Goal: Task Accomplishment & Management: Use online tool/utility

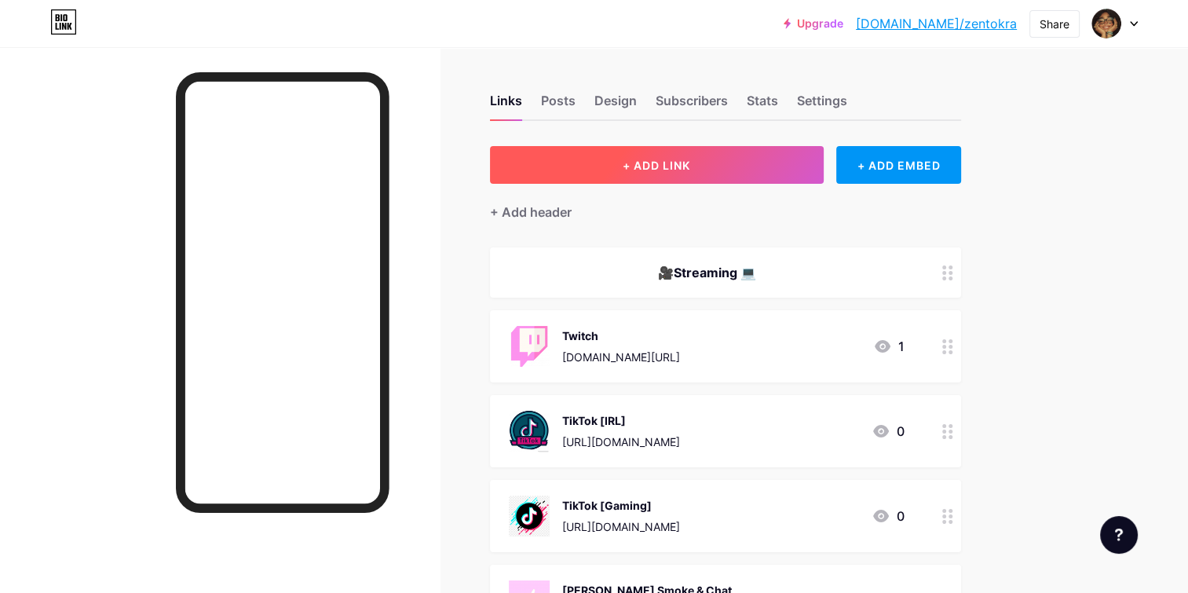
click at [547, 173] on button "+ ADD LINK" at bounding box center [657, 165] width 334 height 38
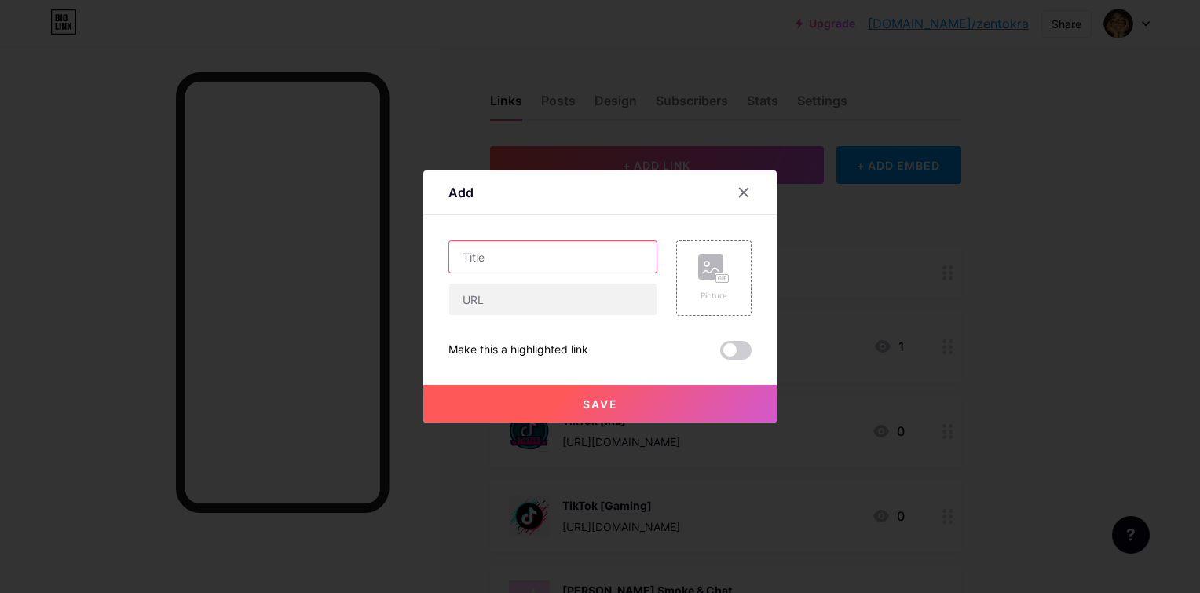
click at [584, 255] on input "text" at bounding box center [552, 256] width 207 height 31
type input "Boobs & Bud"
click at [710, 298] on div "Picture" at bounding box center [713, 296] width 31 height 12
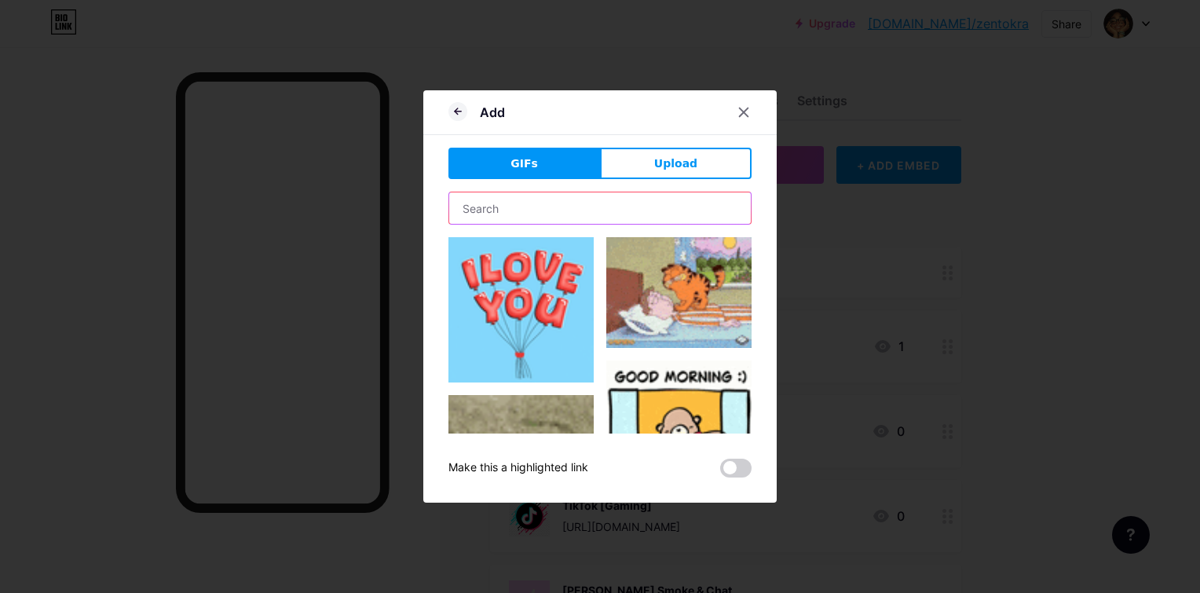
click at [635, 202] on input "text" at bounding box center [600, 207] width 302 height 31
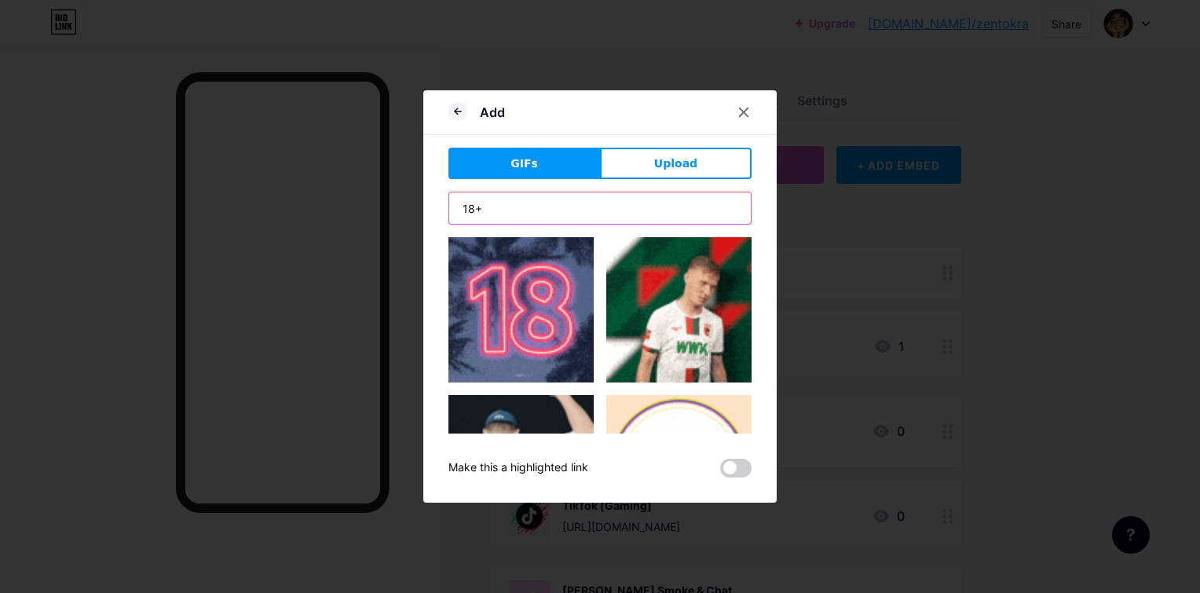
type input "18+"
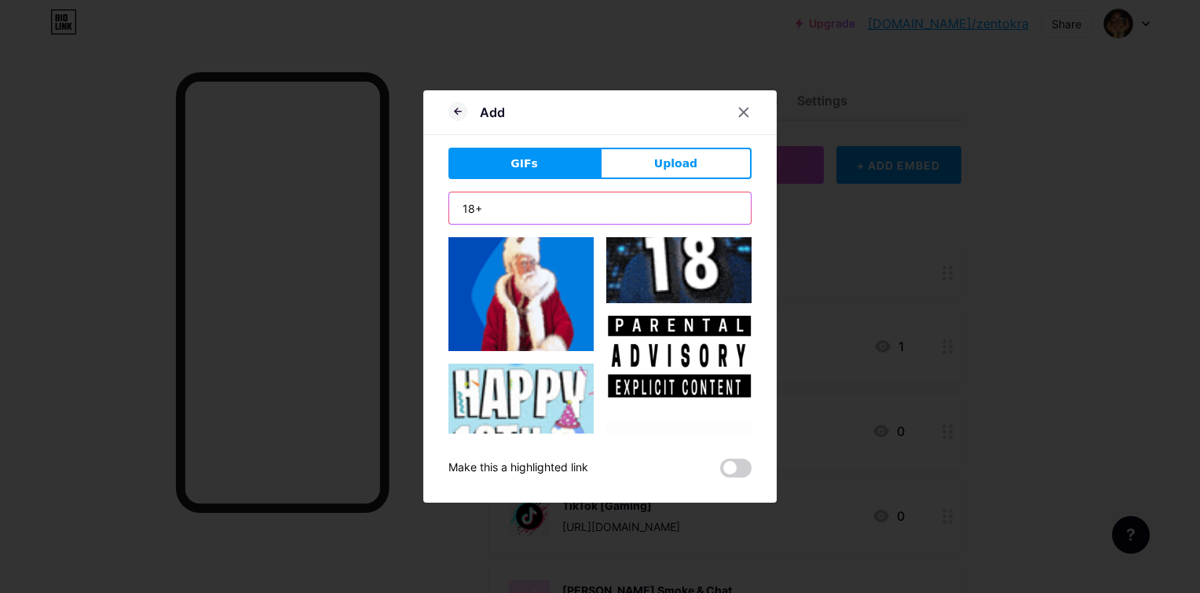
scroll to position [754, 0]
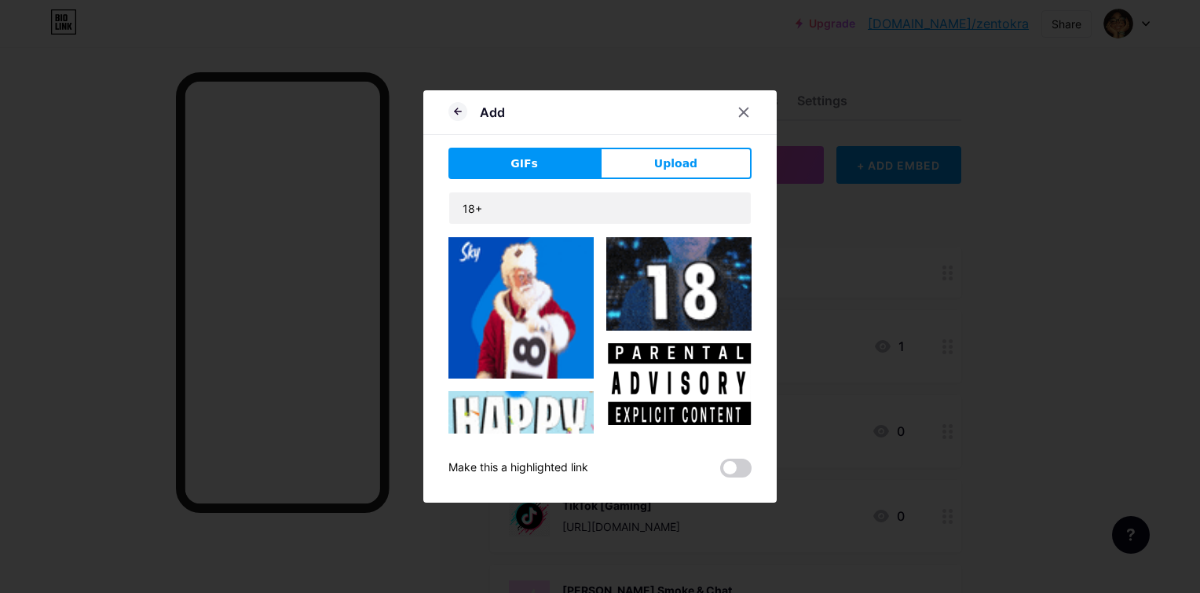
click at [707, 346] on img at bounding box center [678, 389] width 145 height 92
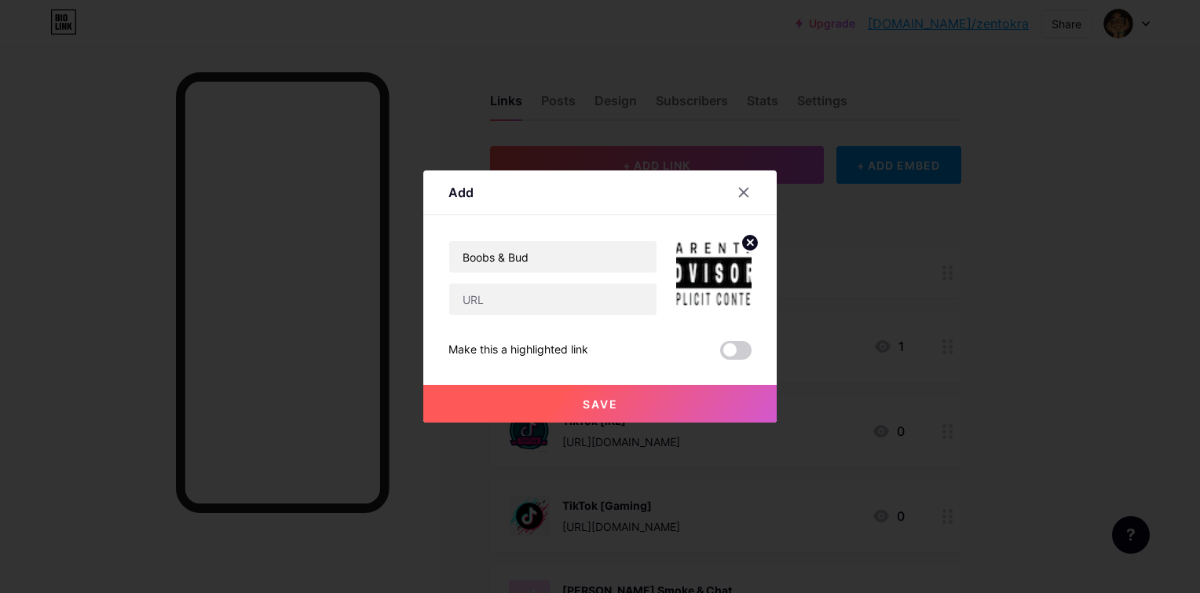
click at [751, 247] on circle at bounding box center [749, 242] width 17 height 17
click at [731, 280] on div "Picture" at bounding box center [713, 277] width 75 height 75
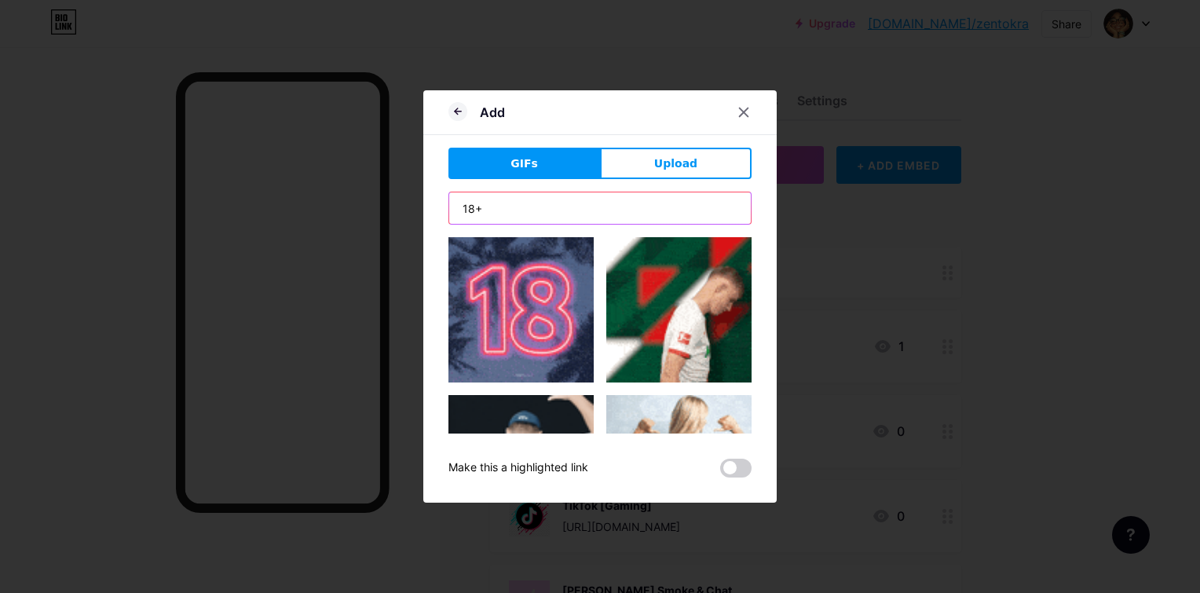
click at [565, 221] on input "18+" at bounding box center [600, 207] width 302 height 31
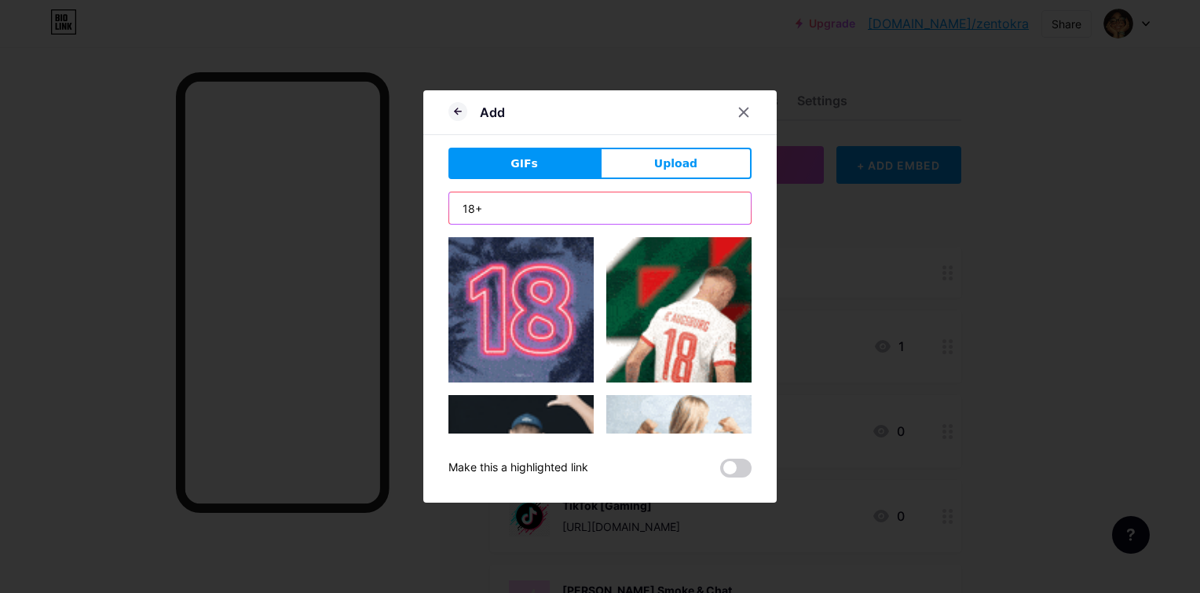
click at [565, 221] on input "18+" at bounding box center [600, 207] width 302 height 31
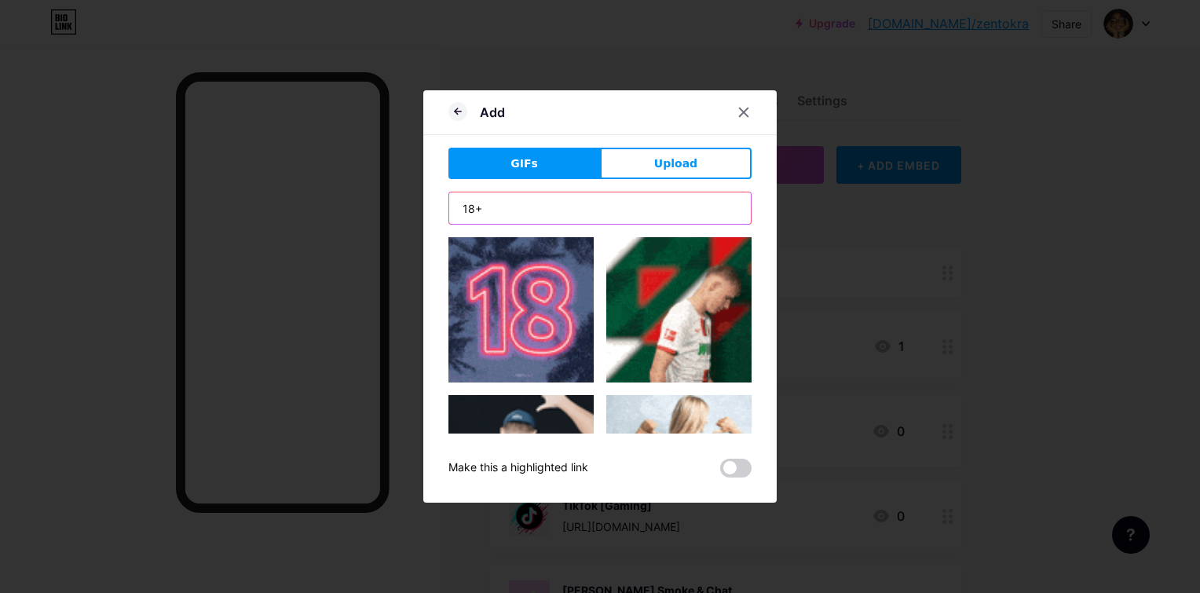
click at [565, 221] on input "18+" at bounding box center [600, 207] width 302 height 31
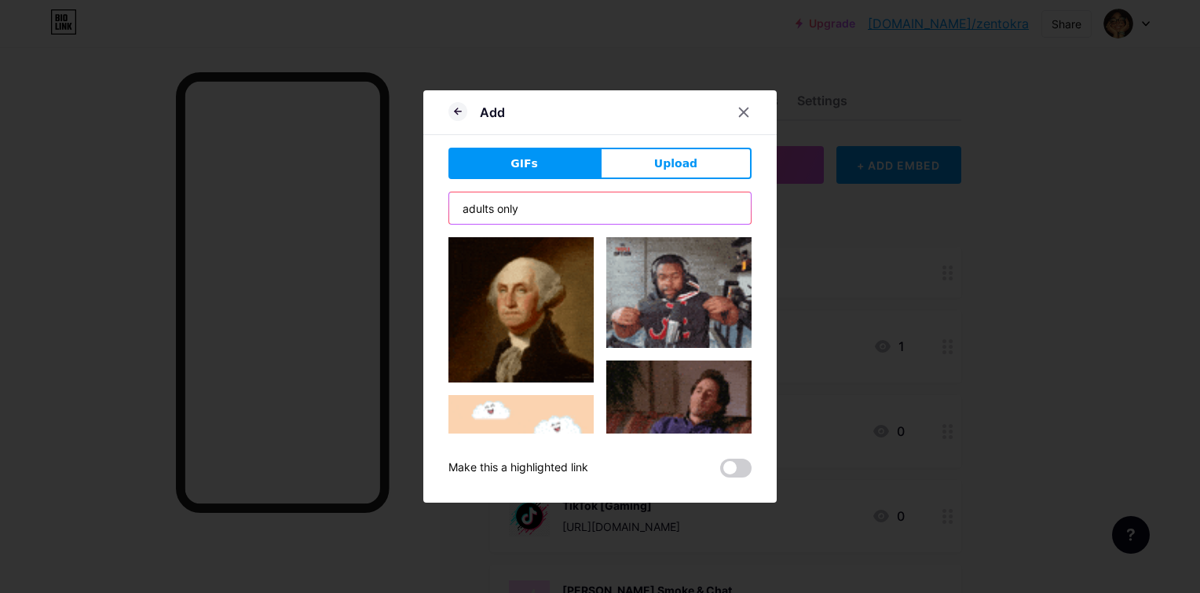
type input "adults only"
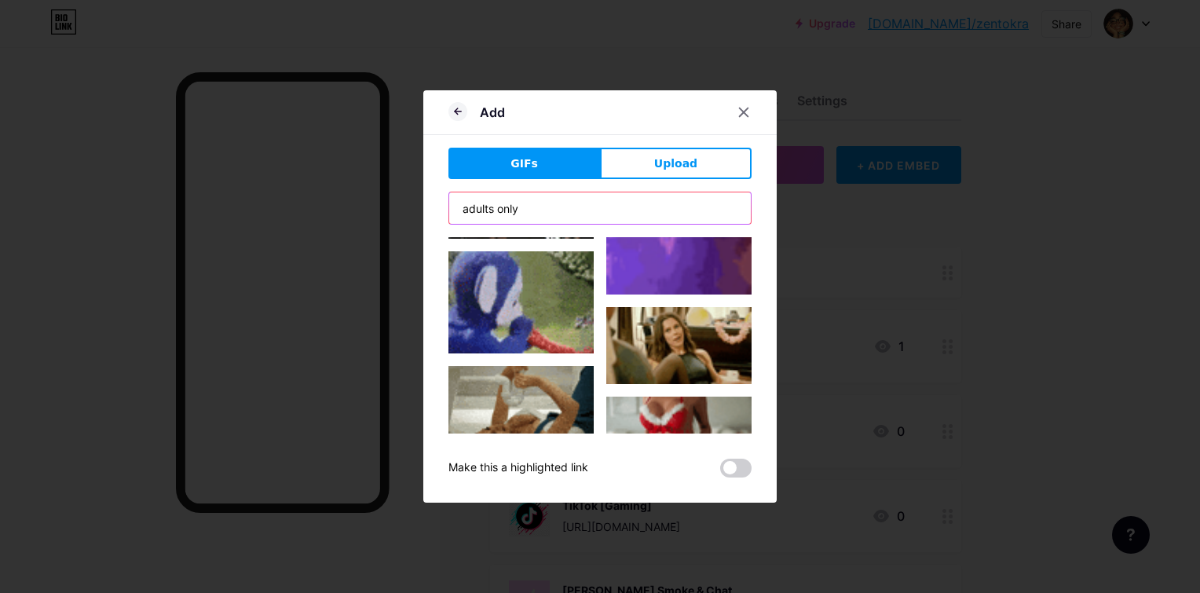
scroll to position [236, 0]
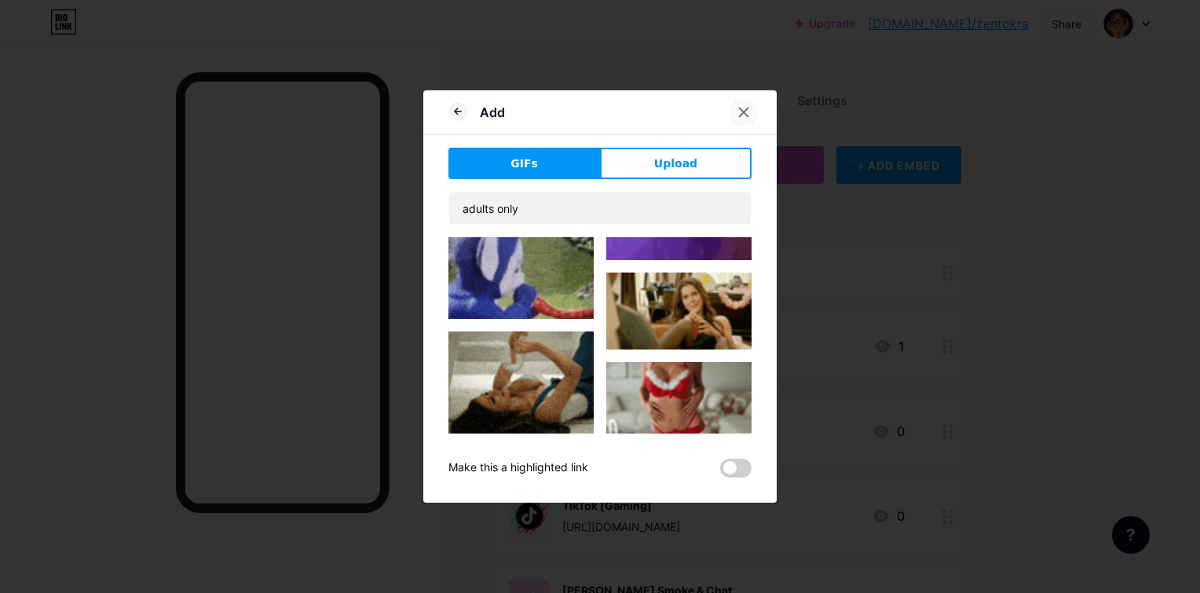
click at [748, 115] on icon at bounding box center [743, 112] width 13 height 13
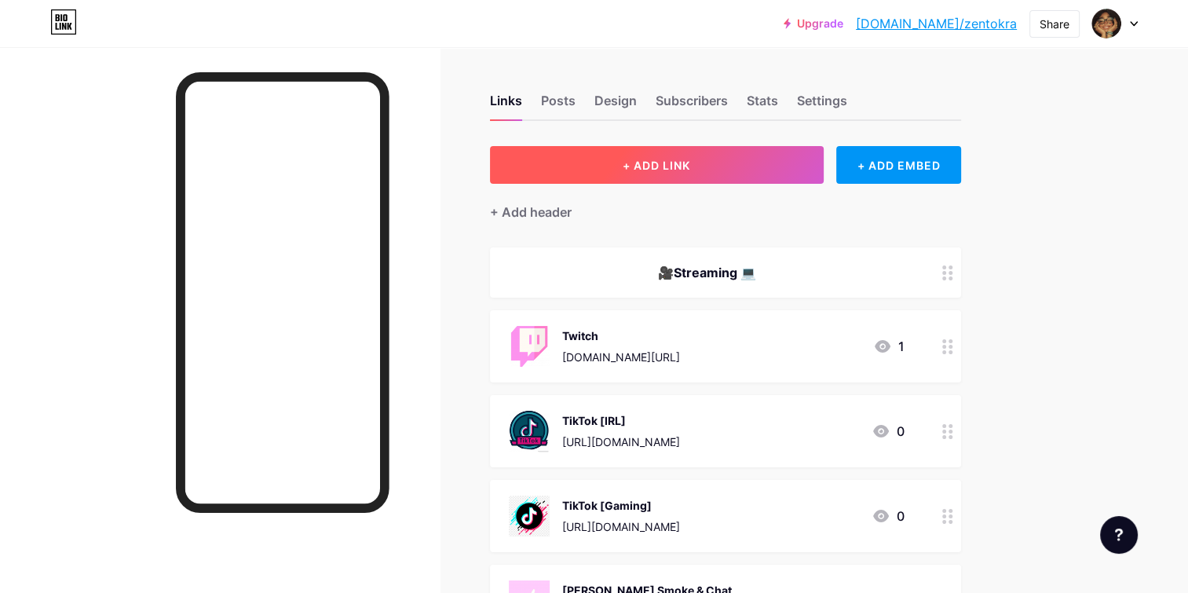
click at [596, 171] on button "+ ADD LINK" at bounding box center [657, 165] width 334 height 38
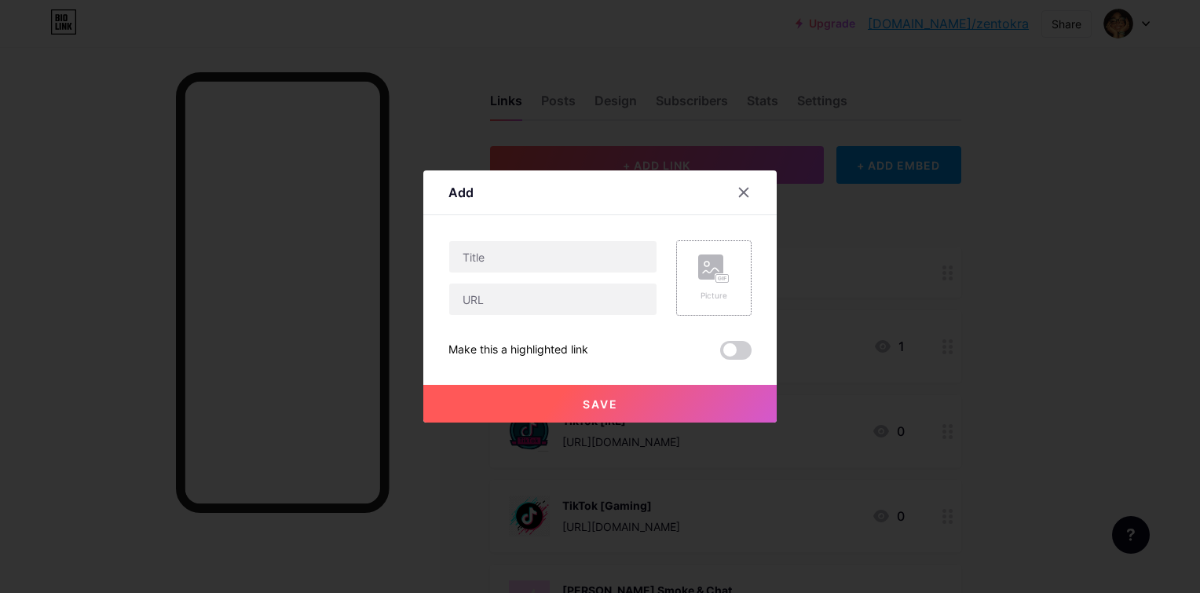
click at [726, 266] on icon at bounding box center [713, 268] width 31 height 29
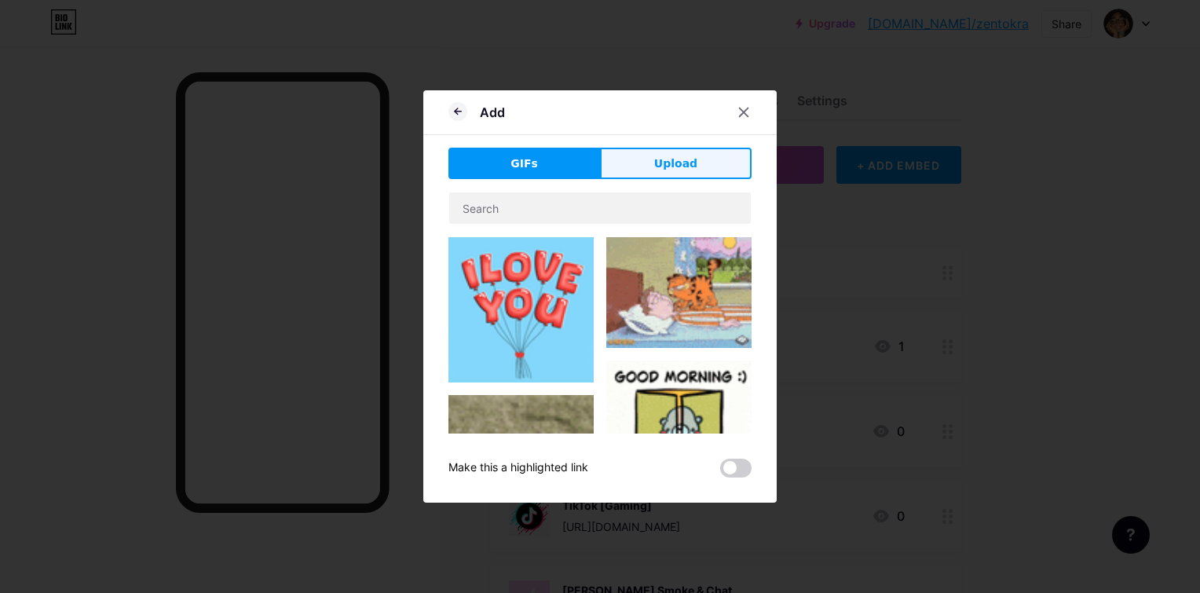
click at [654, 155] on button "Upload" at bounding box center [676, 163] width 152 height 31
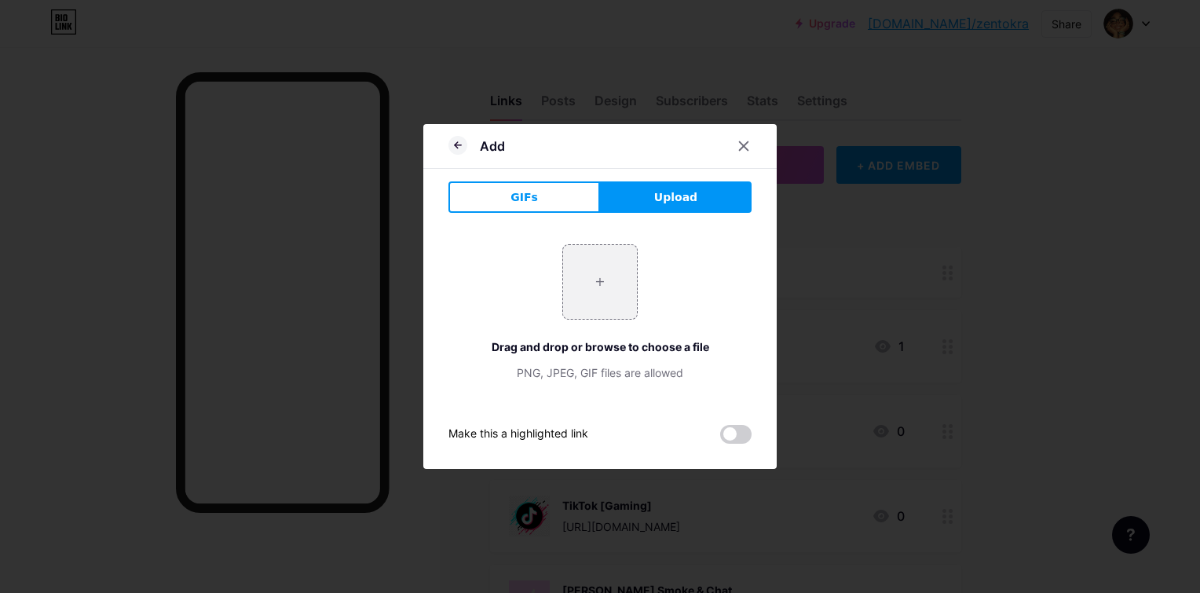
click at [707, 274] on div "+ Drag and drop or browse to choose a file PNG, JPEG, GIF files are allowed" at bounding box center [599, 312] width 303 height 137
click at [630, 273] on input "file" at bounding box center [600, 282] width 74 height 74
type input "C:\fakepath\1000_F_131087909_IdRgdQd7ZXVSmRYm4WxPG2MiLwy57qnG.jpg"
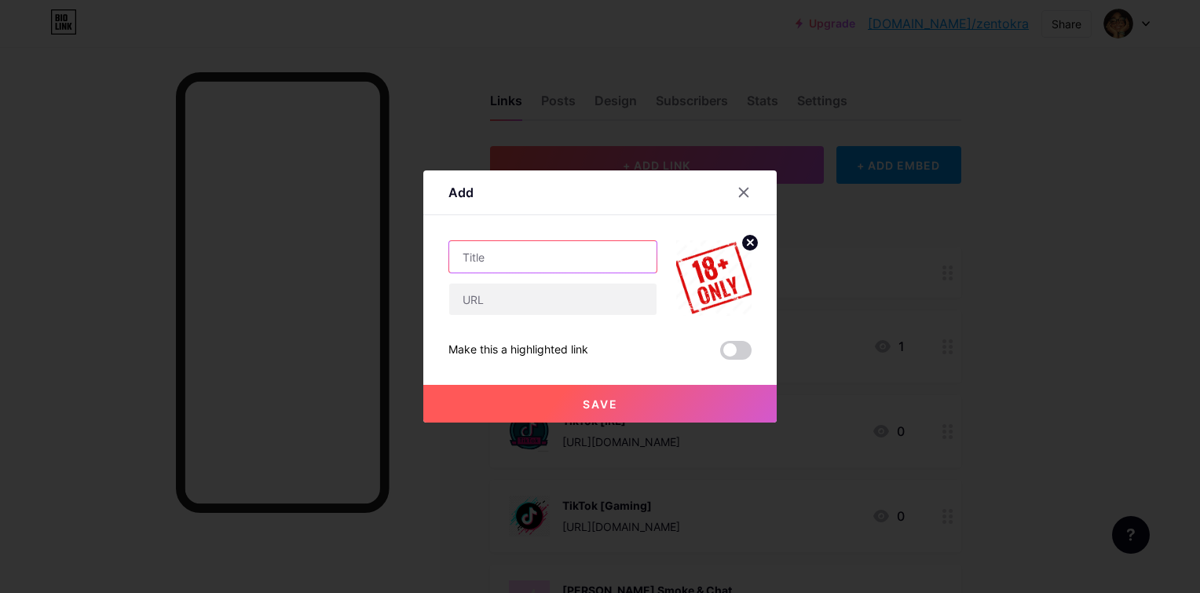
click at [491, 254] on input "text" at bounding box center [552, 256] width 207 height 31
type input "Boobs & Bud"
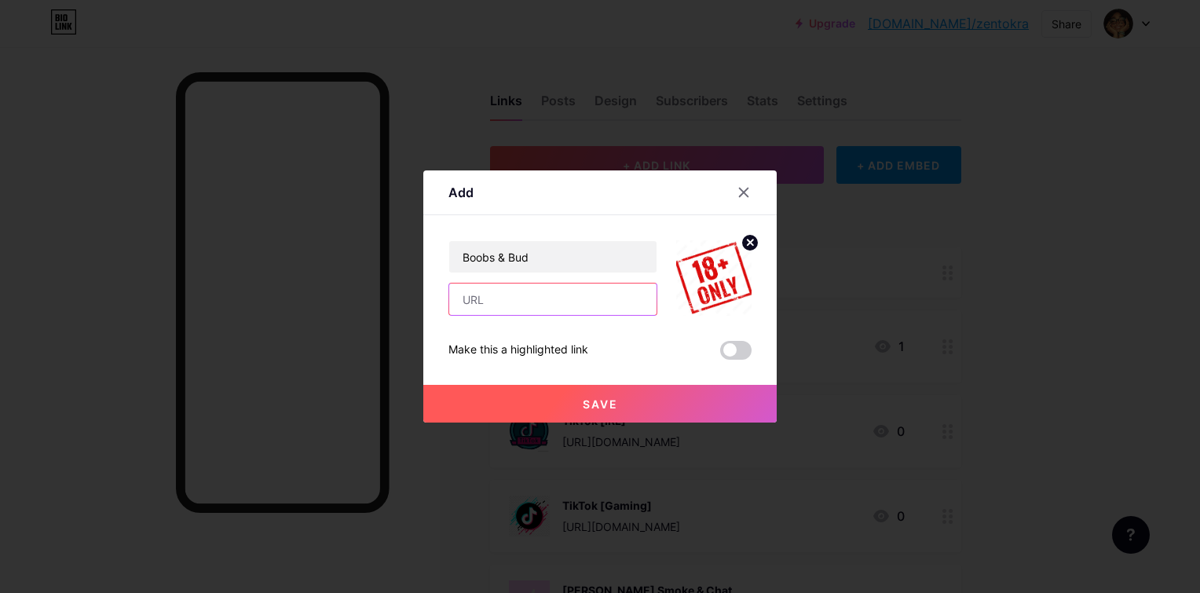
click at [502, 307] on input "text" at bounding box center [552, 299] width 207 height 31
paste input "[URL][DOMAIN_NAME]"
type input "[URL][DOMAIN_NAME]"
click at [612, 406] on span "Save" at bounding box center [600, 403] width 35 height 13
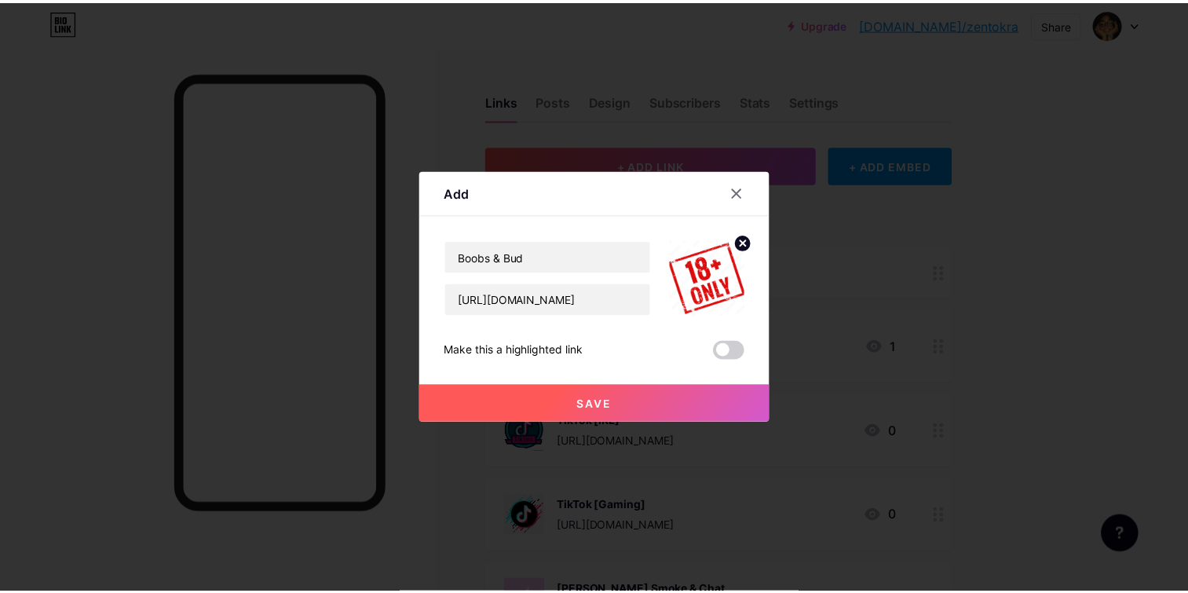
scroll to position [0, 0]
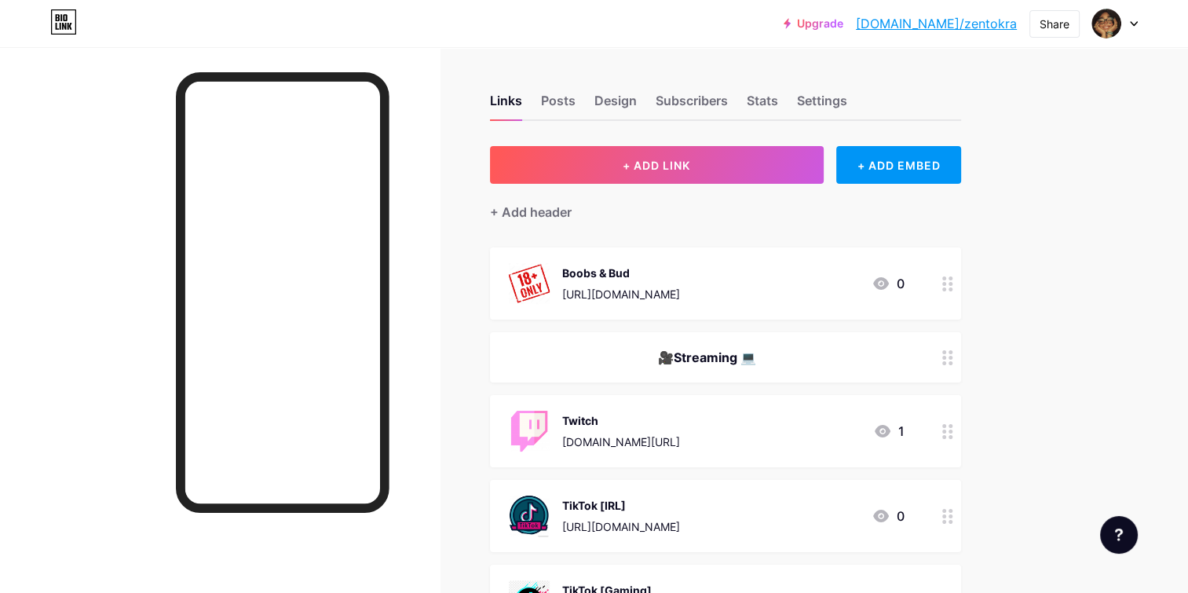
drag, startPoint x: 804, startPoint y: 277, endPoint x: 790, endPoint y: 378, distance: 101.5
drag, startPoint x: 790, startPoint y: 378, endPoint x: 697, endPoint y: 229, distance: 175.0
click at [762, 260] on div "Boobs & Bud [URL][DOMAIN_NAME] 0" at bounding box center [725, 283] width 471 height 72
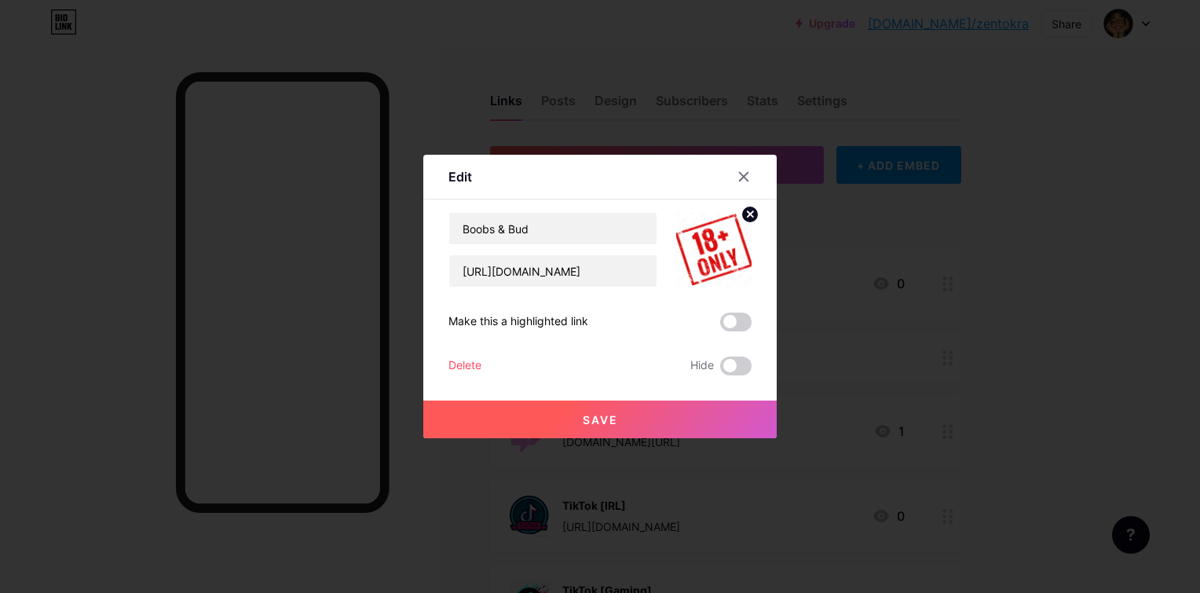
drag, startPoint x: 752, startPoint y: 185, endPoint x: 744, endPoint y: 184, distance: 8.0
click at [751, 185] on div at bounding box center [744, 177] width 28 height 28
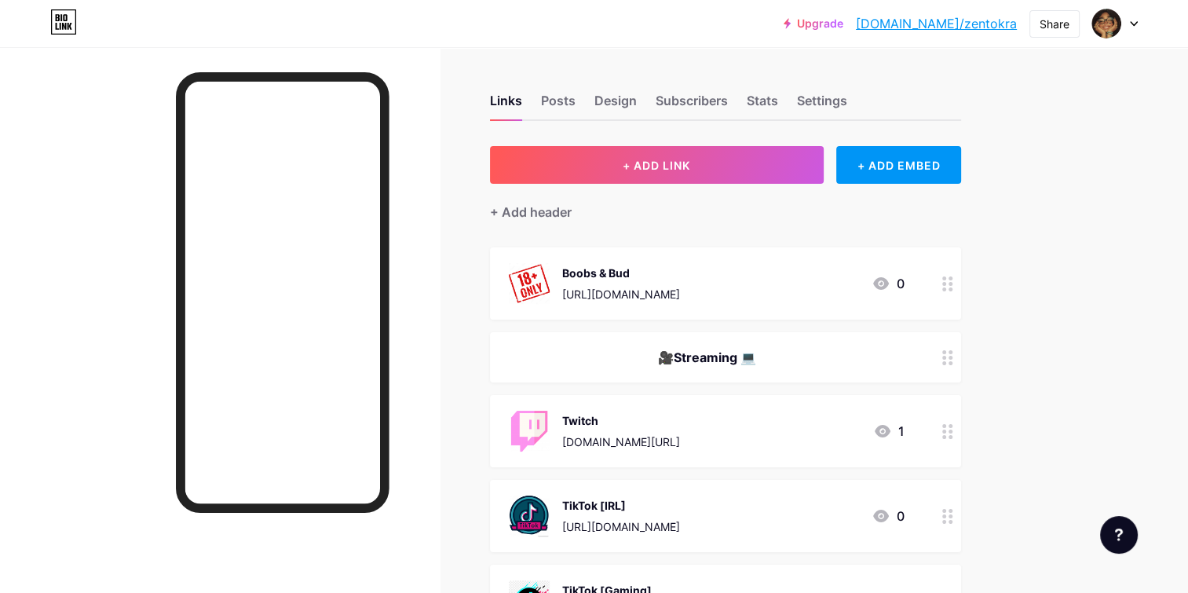
click at [742, 184] on div "+ Add header" at bounding box center [725, 203] width 471 height 38
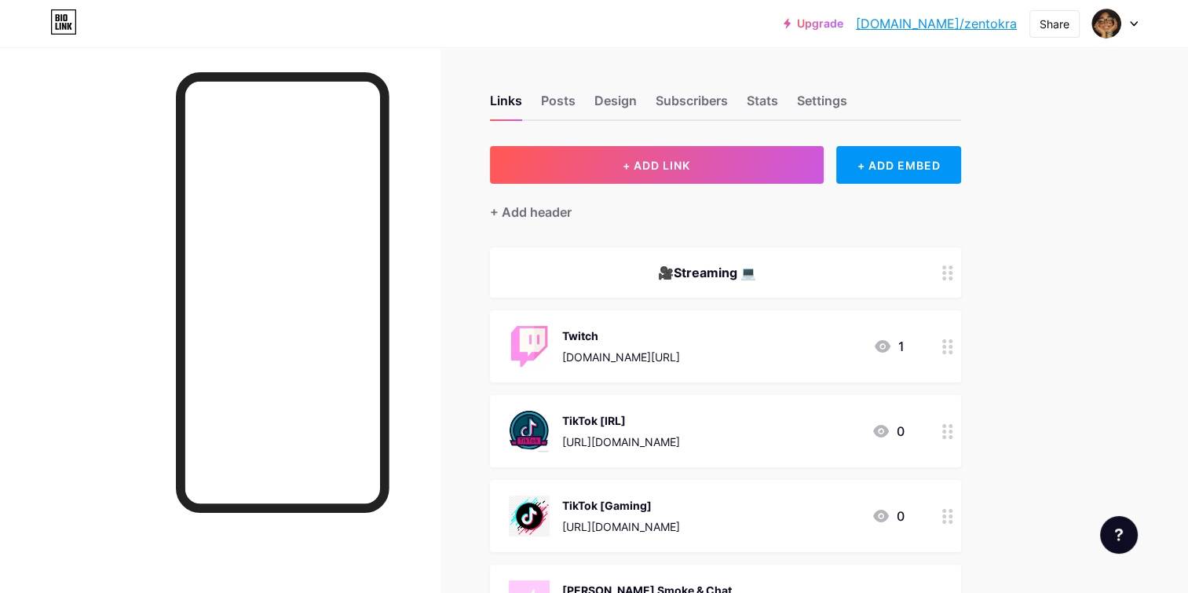
scroll to position [79, 0]
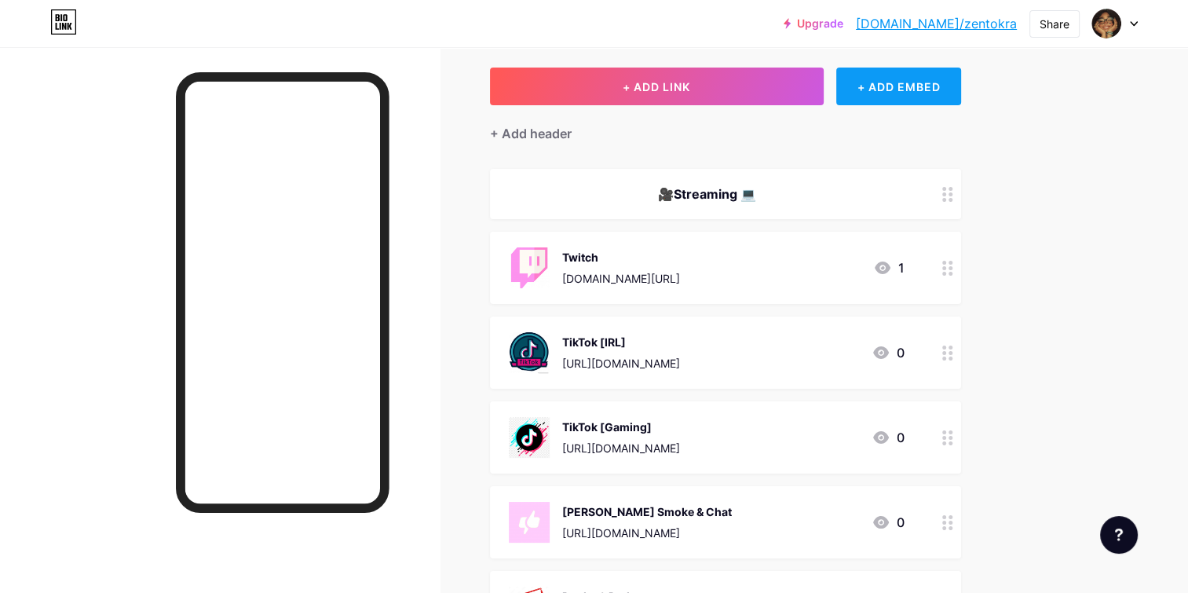
click at [873, 100] on div "+ ADD EMBED" at bounding box center [898, 87] width 125 height 38
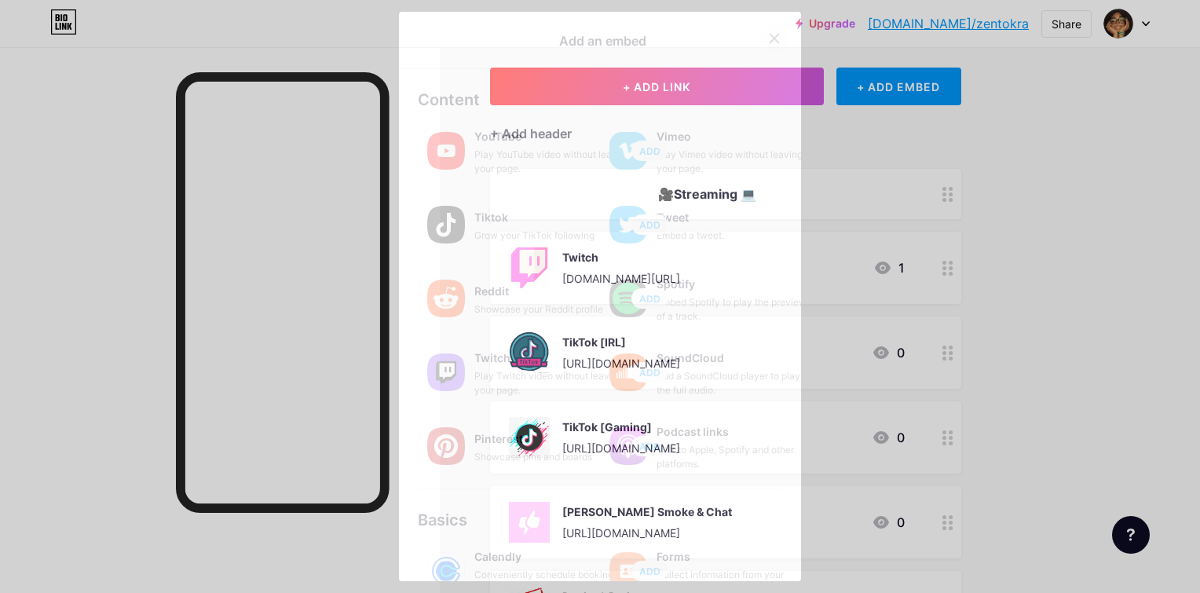
click at [771, 38] on icon at bounding box center [774, 38] width 13 height 13
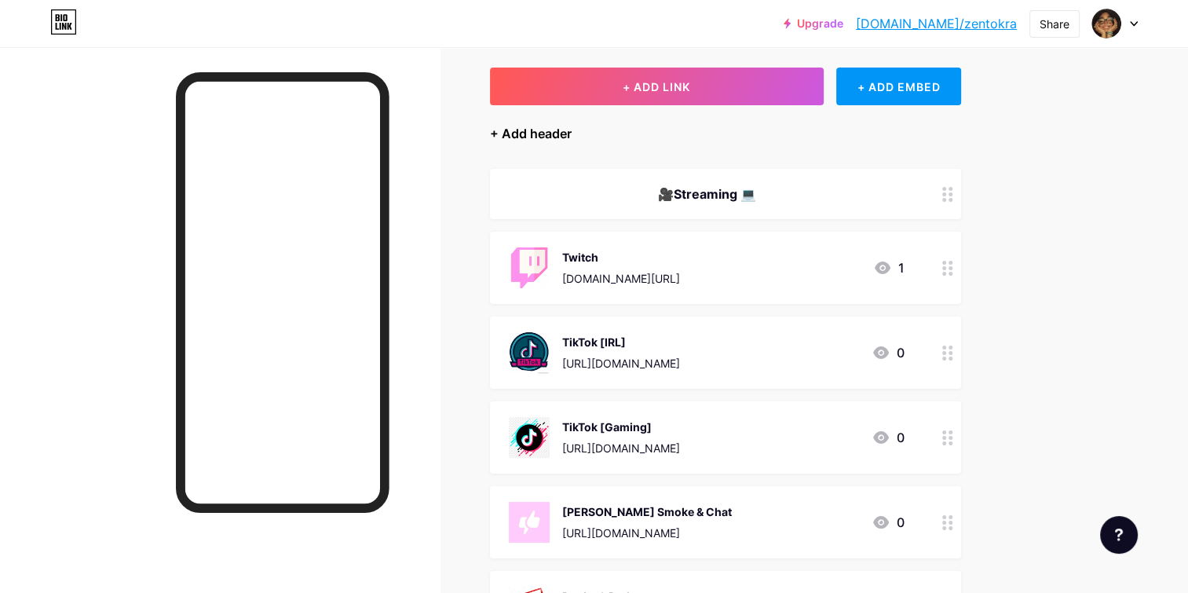
click at [561, 134] on div "+ Add header" at bounding box center [531, 133] width 82 height 19
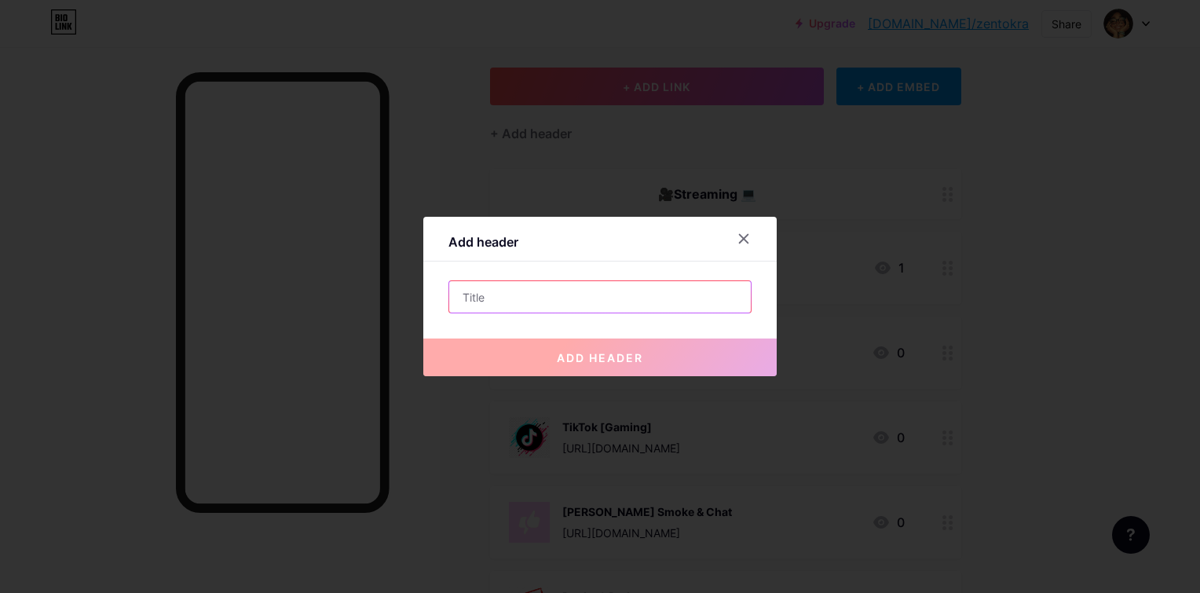
click at [541, 292] on input "text" at bounding box center [600, 296] width 302 height 31
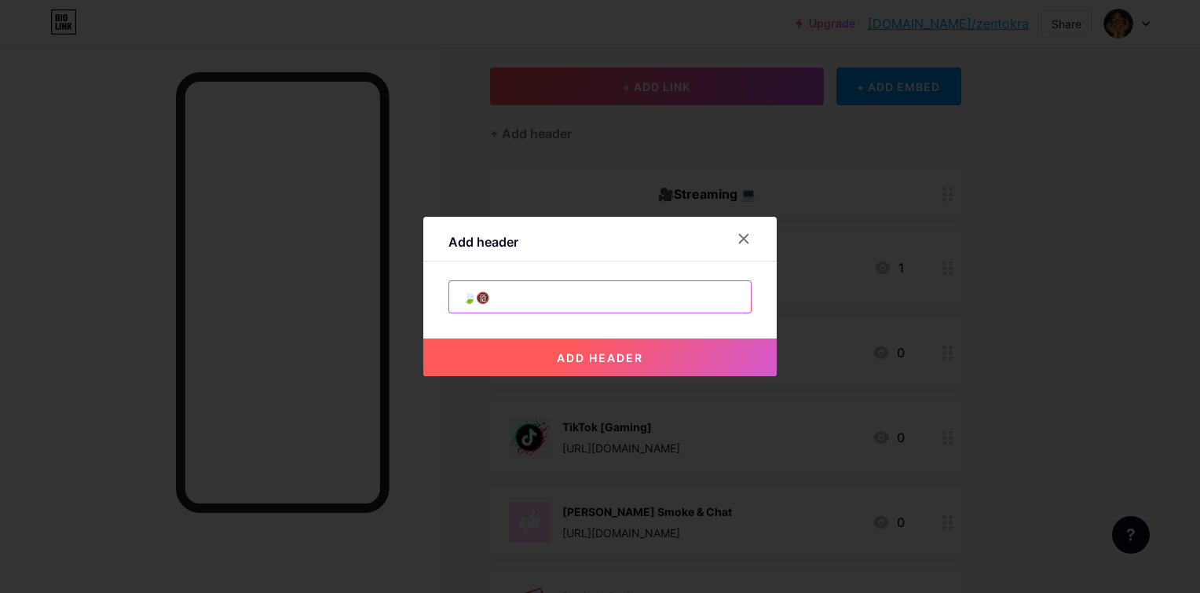
click at [480, 300] on input "🍃🔞" at bounding box center [600, 296] width 302 height 31
click at [540, 302] on input "🔞" at bounding box center [600, 296] width 302 height 31
type input "🔞Adults Only🔞"
click at [631, 346] on button "add header" at bounding box center [599, 357] width 353 height 38
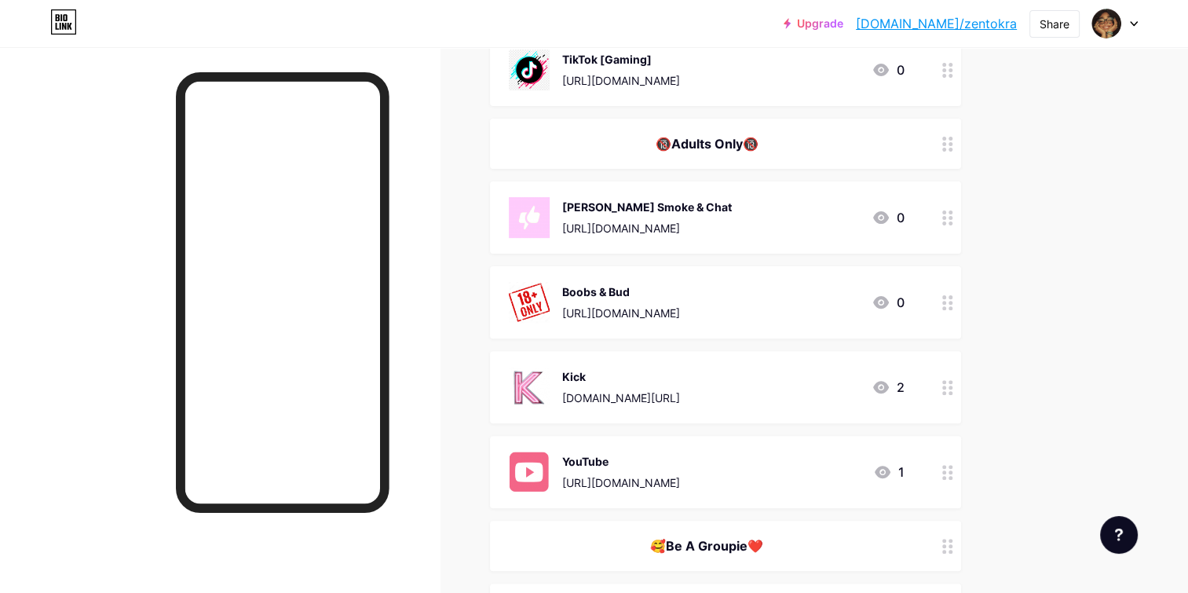
scroll to position [452, 0]
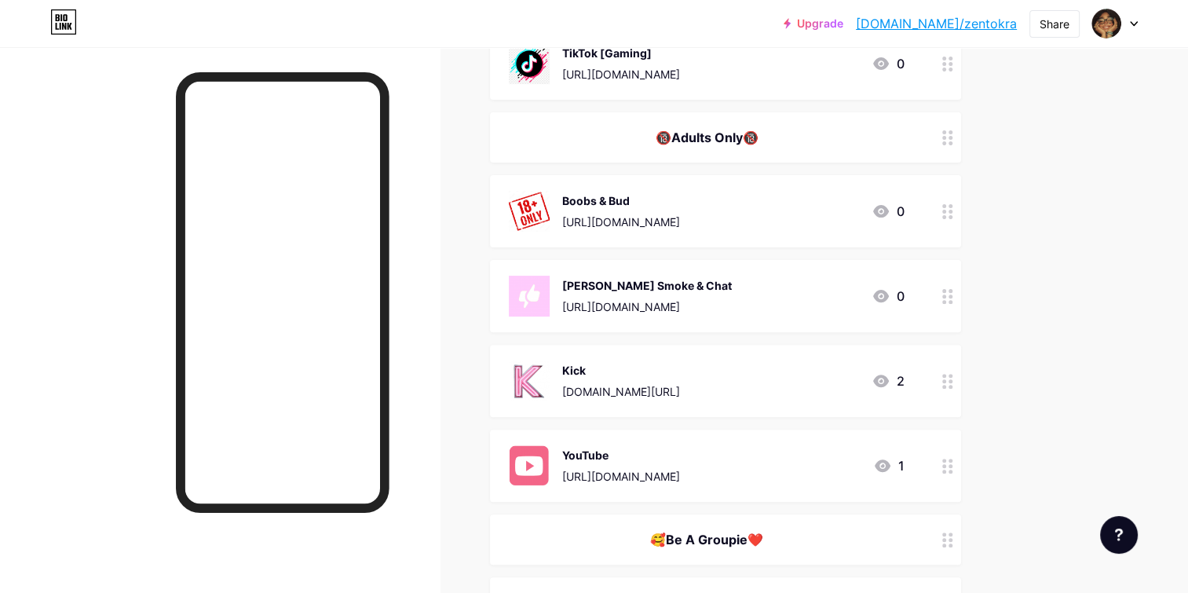
click at [732, 302] on div "[URL][DOMAIN_NAME]" at bounding box center [647, 306] width 170 height 16
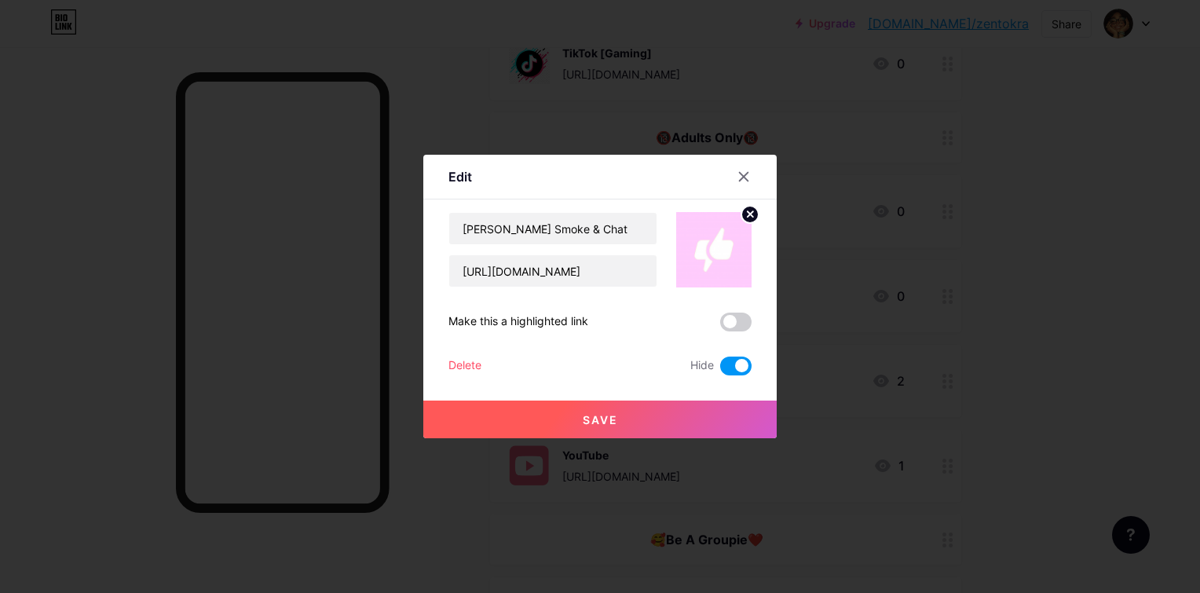
click at [744, 358] on span at bounding box center [735, 366] width 31 height 19
click at [720, 370] on input "checkbox" at bounding box center [720, 370] width 0 height 0
click at [733, 401] on button "Save" at bounding box center [599, 420] width 353 height 38
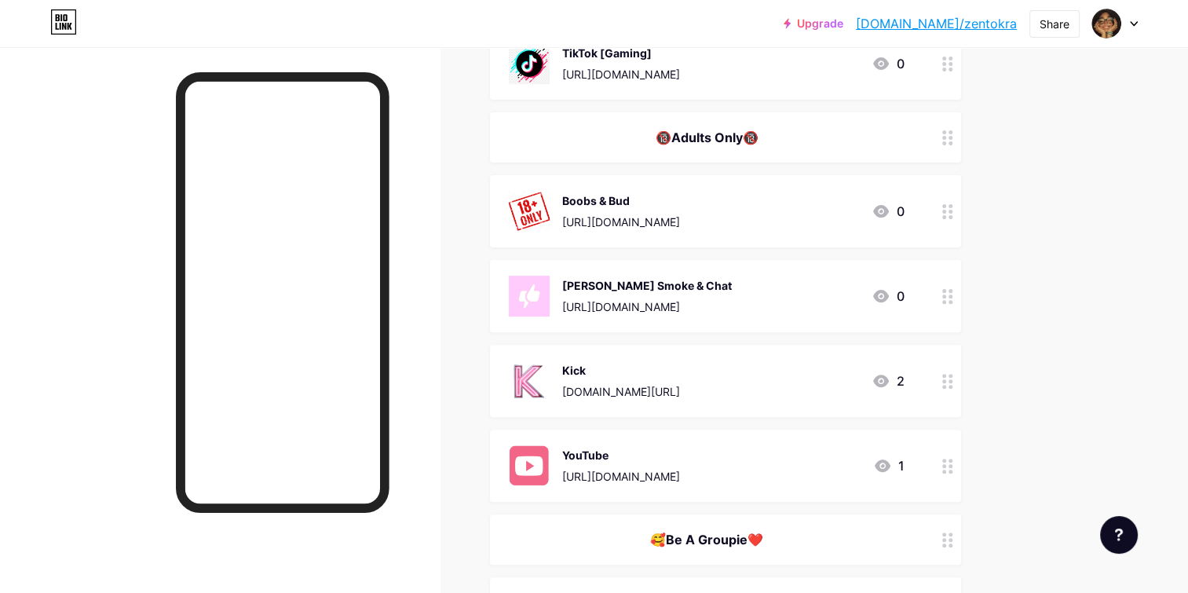
click at [998, 236] on div "Links Posts Design Subscribers Stats Settings + ADD LINK + ADD EMBED + Add head…" at bounding box center [513, 578] width 1027 height 1966
click at [989, 31] on link "[DOMAIN_NAME]/zentokra" at bounding box center [936, 23] width 161 height 19
